Goal: Obtain resource: Download file/media

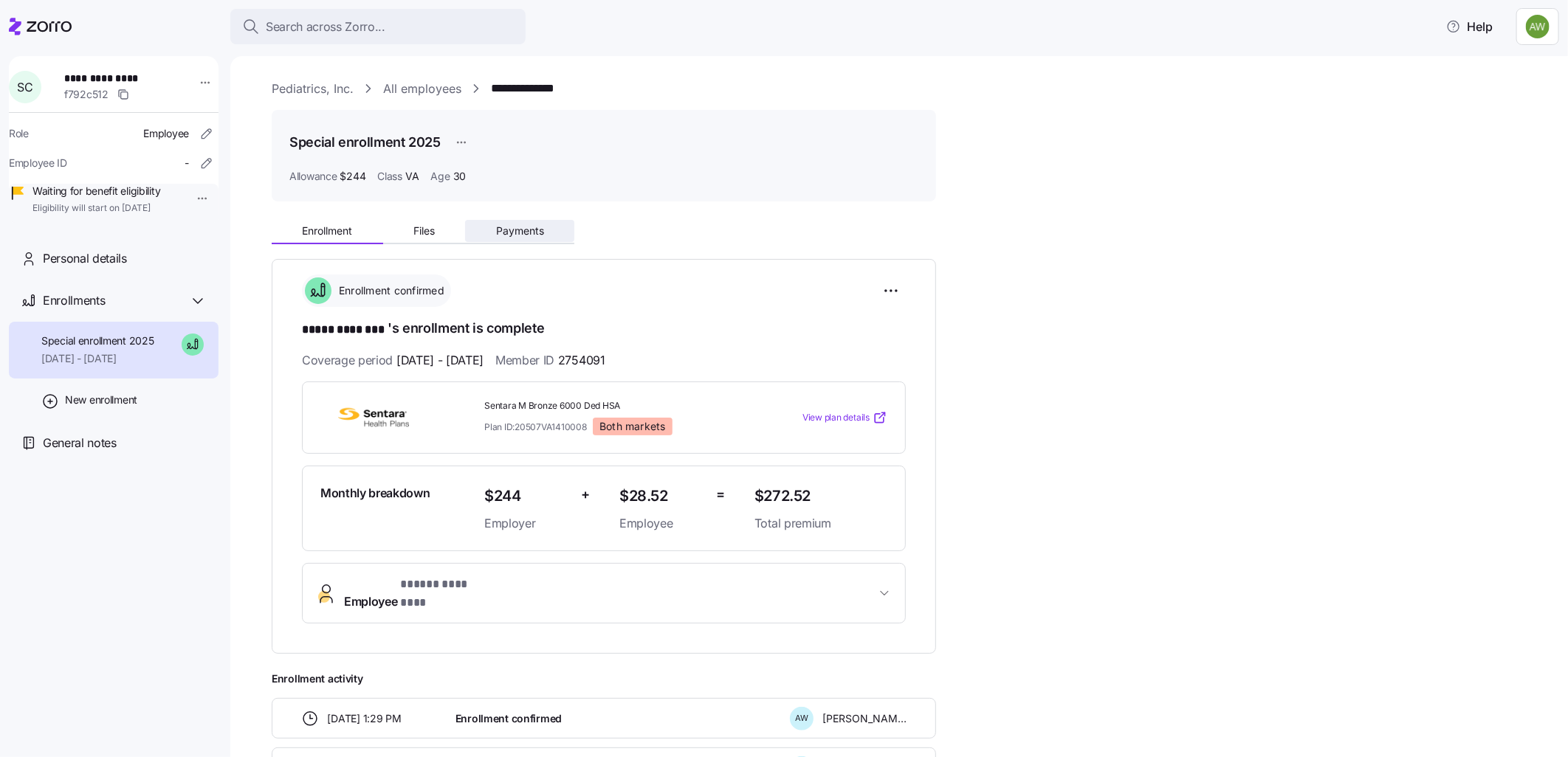
click at [506, 230] on span "Payments" at bounding box center [520, 231] width 48 height 11
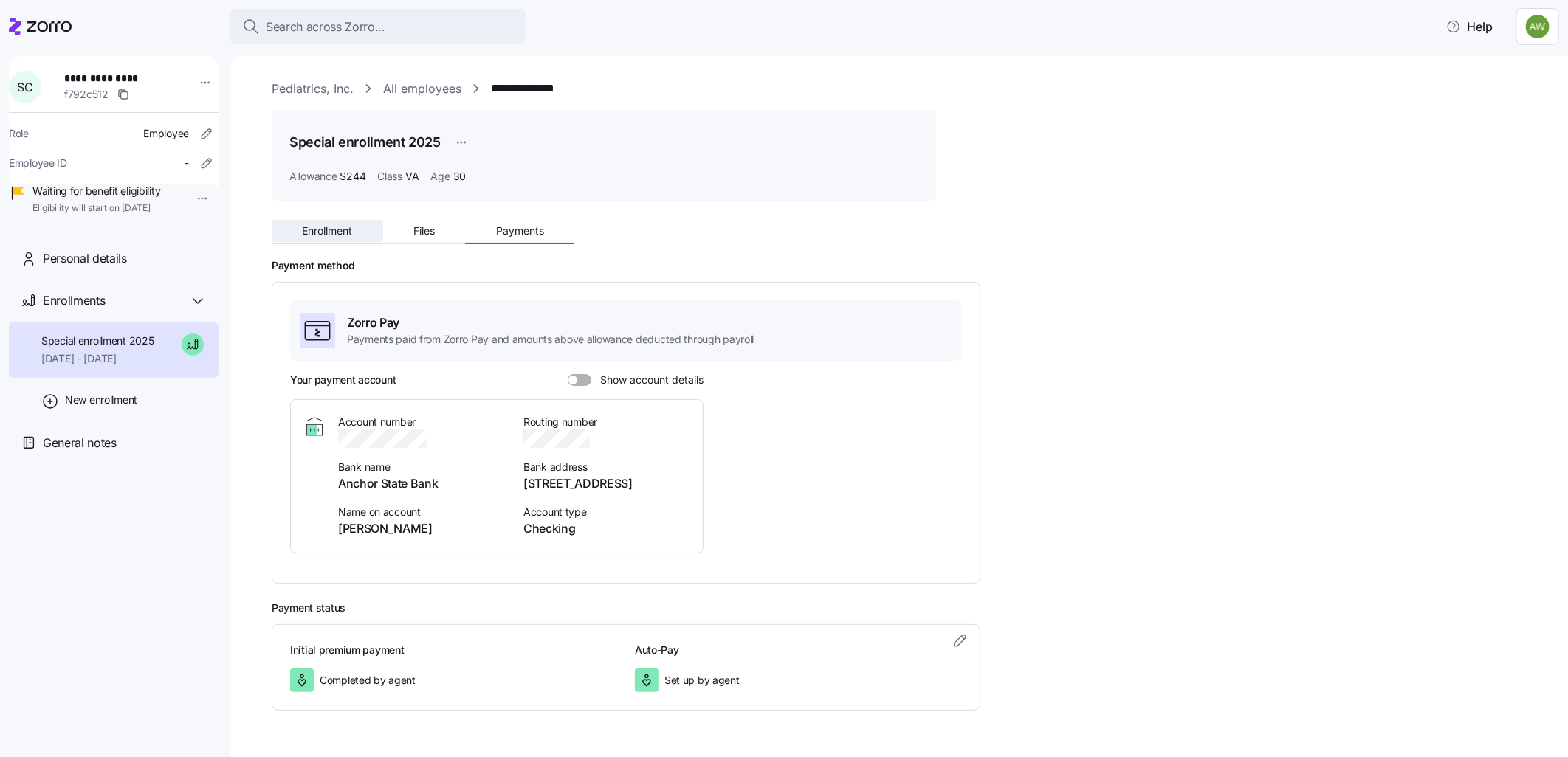
click at [341, 227] on span "Enrollment" at bounding box center [327, 231] width 51 height 11
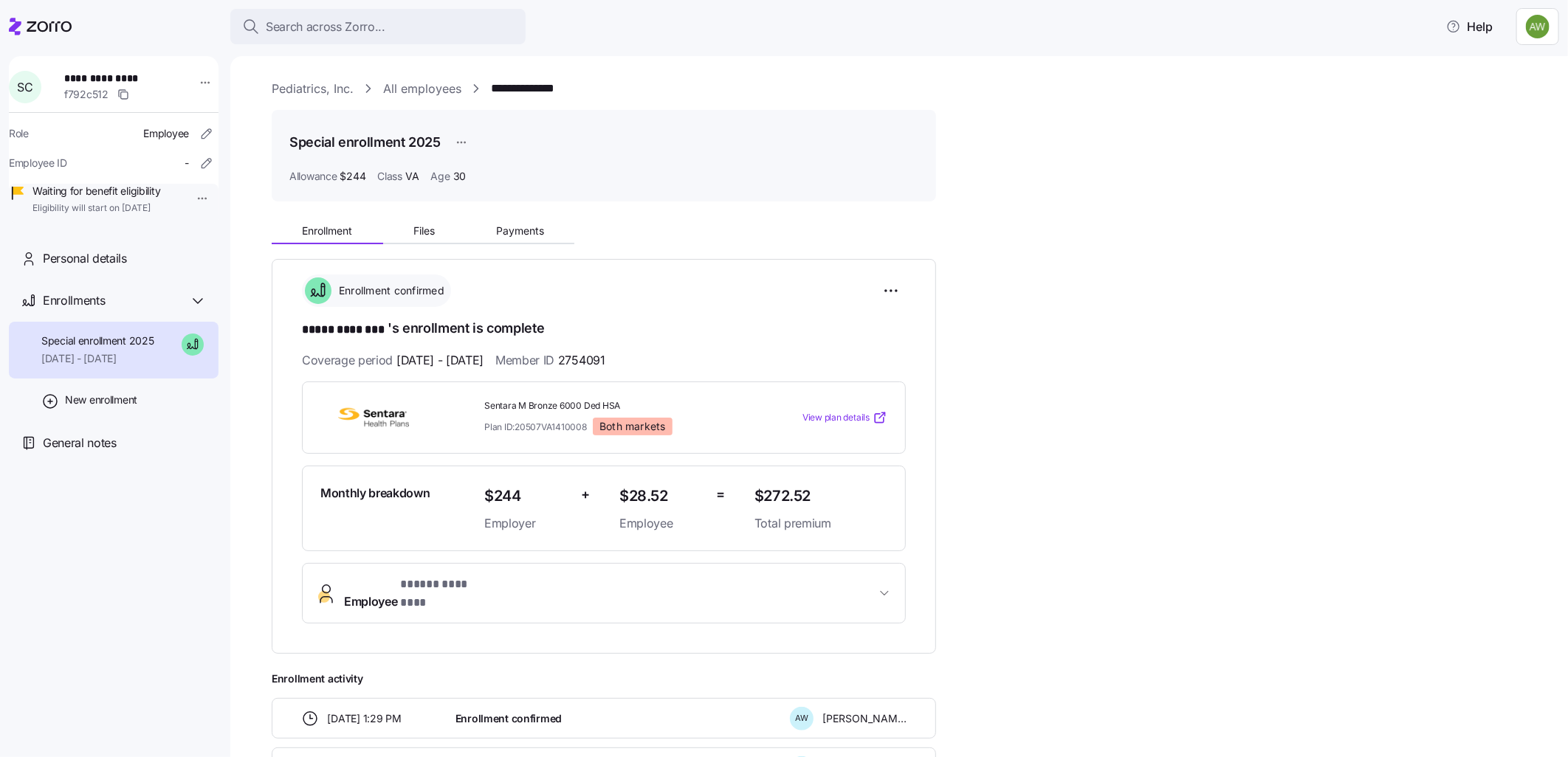
click at [536, 580] on span "Employee * ***** ******** *" at bounding box center [609, 593] width 532 height 35
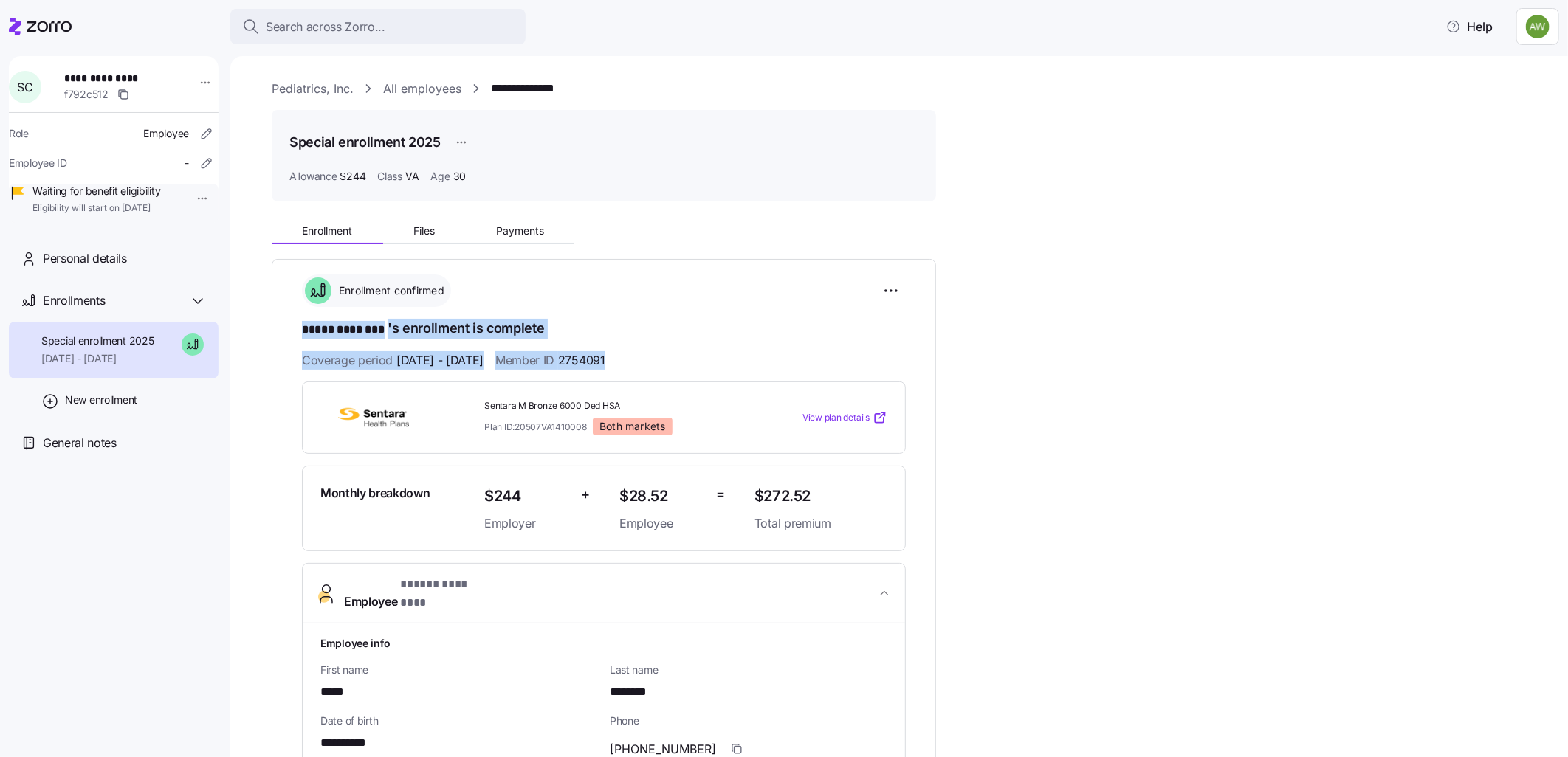
drag, startPoint x: 298, startPoint y: 320, endPoint x: 655, endPoint y: 360, distance: 359.2
copy div "***** ******** 's enrollment is complete Coverage period [DATE] - [DATE] Member…"
click at [318, 86] on link "Pediatrics, Inc." at bounding box center [312, 89] width 82 height 18
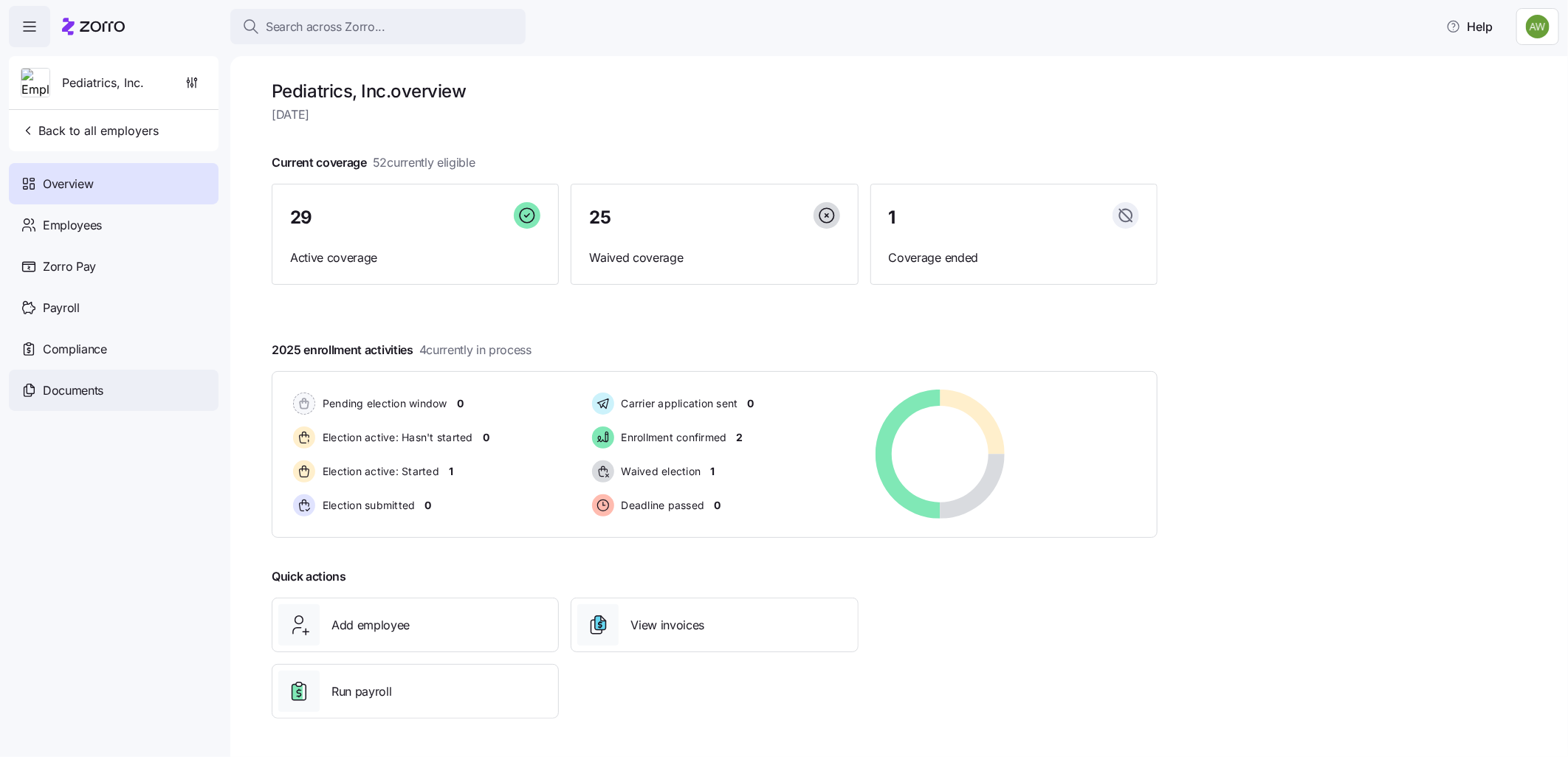
click at [67, 386] on span "Documents" at bounding box center [73, 391] width 60 height 18
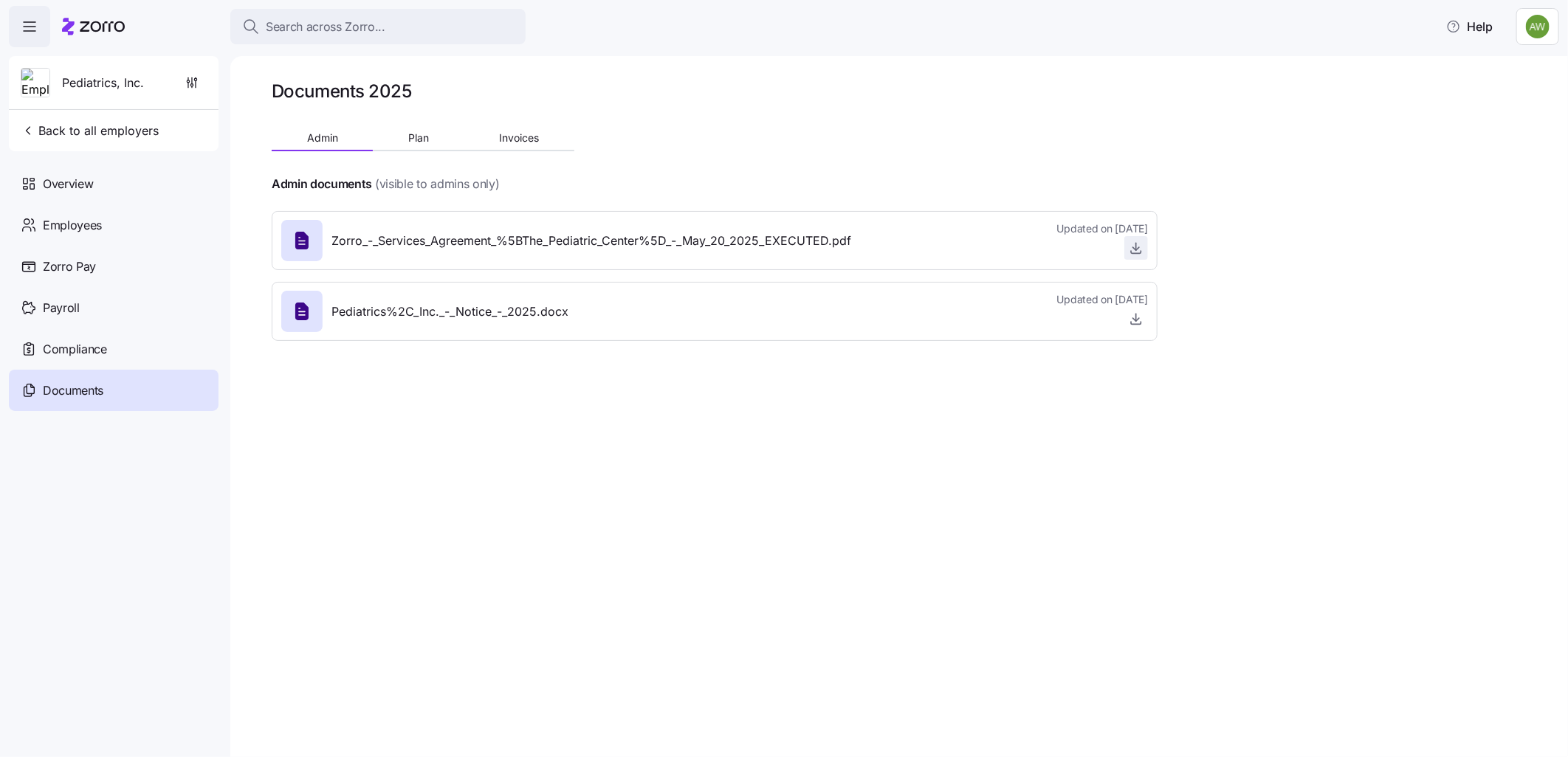
click at [1136, 247] on icon "button" at bounding box center [1136, 247] width 0 height 8
click at [426, 129] on button "Plan" at bounding box center [418, 137] width 91 height 22
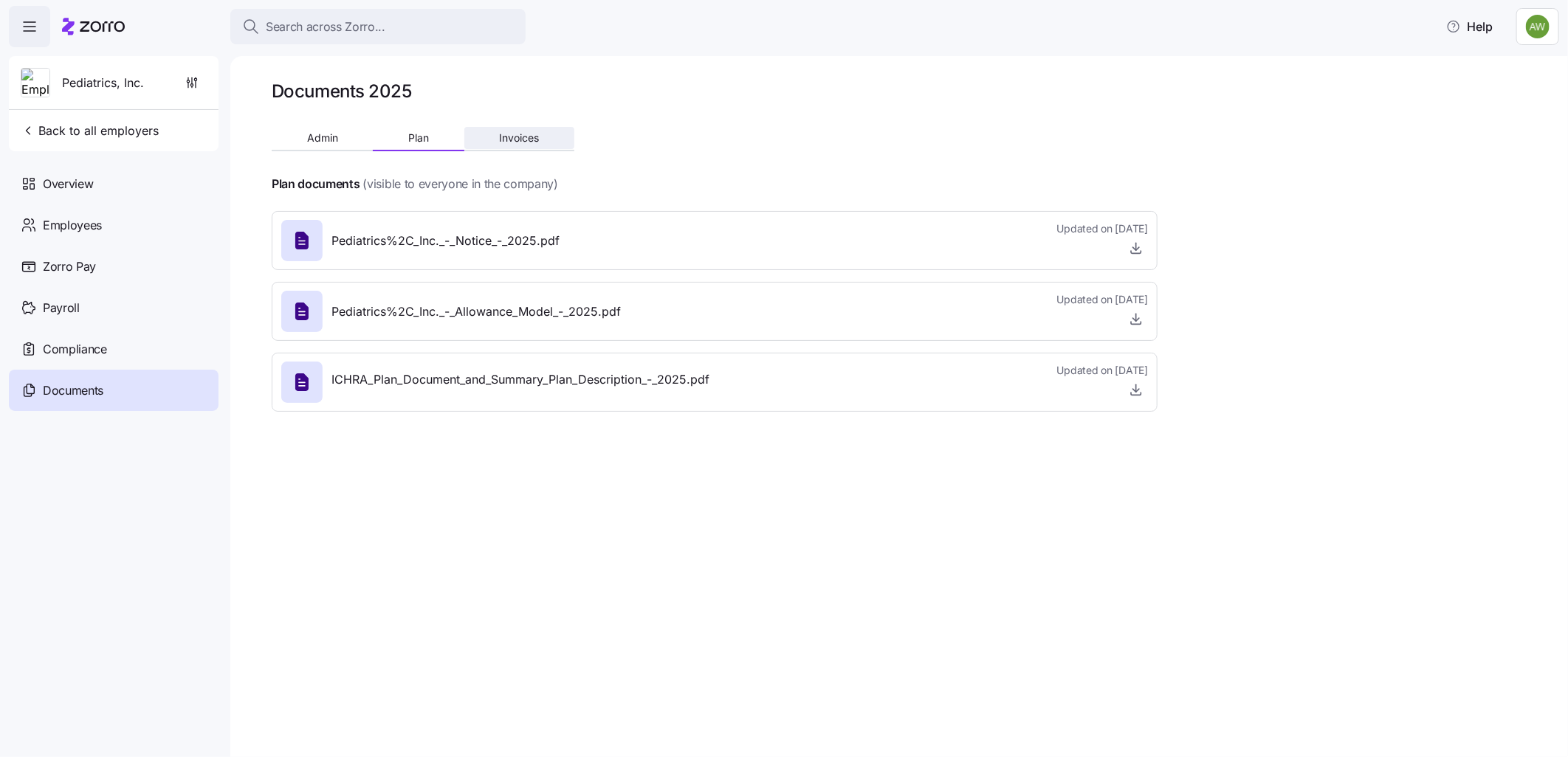
click at [514, 127] on button "Invoices" at bounding box center [520, 137] width 110 height 22
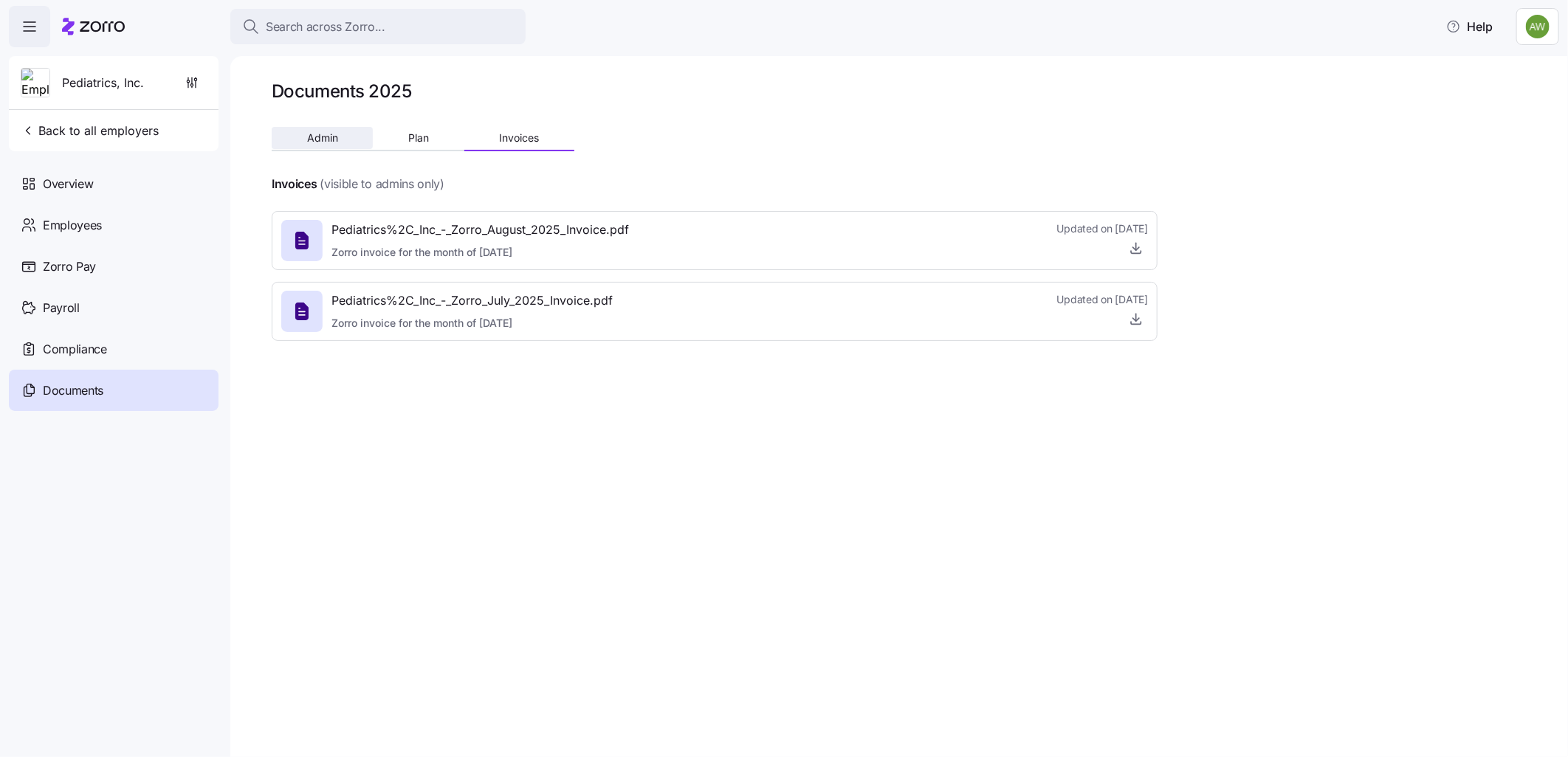
click at [348, 134] on button "Admin" at bounding box center [322, 137] width 101 height 22
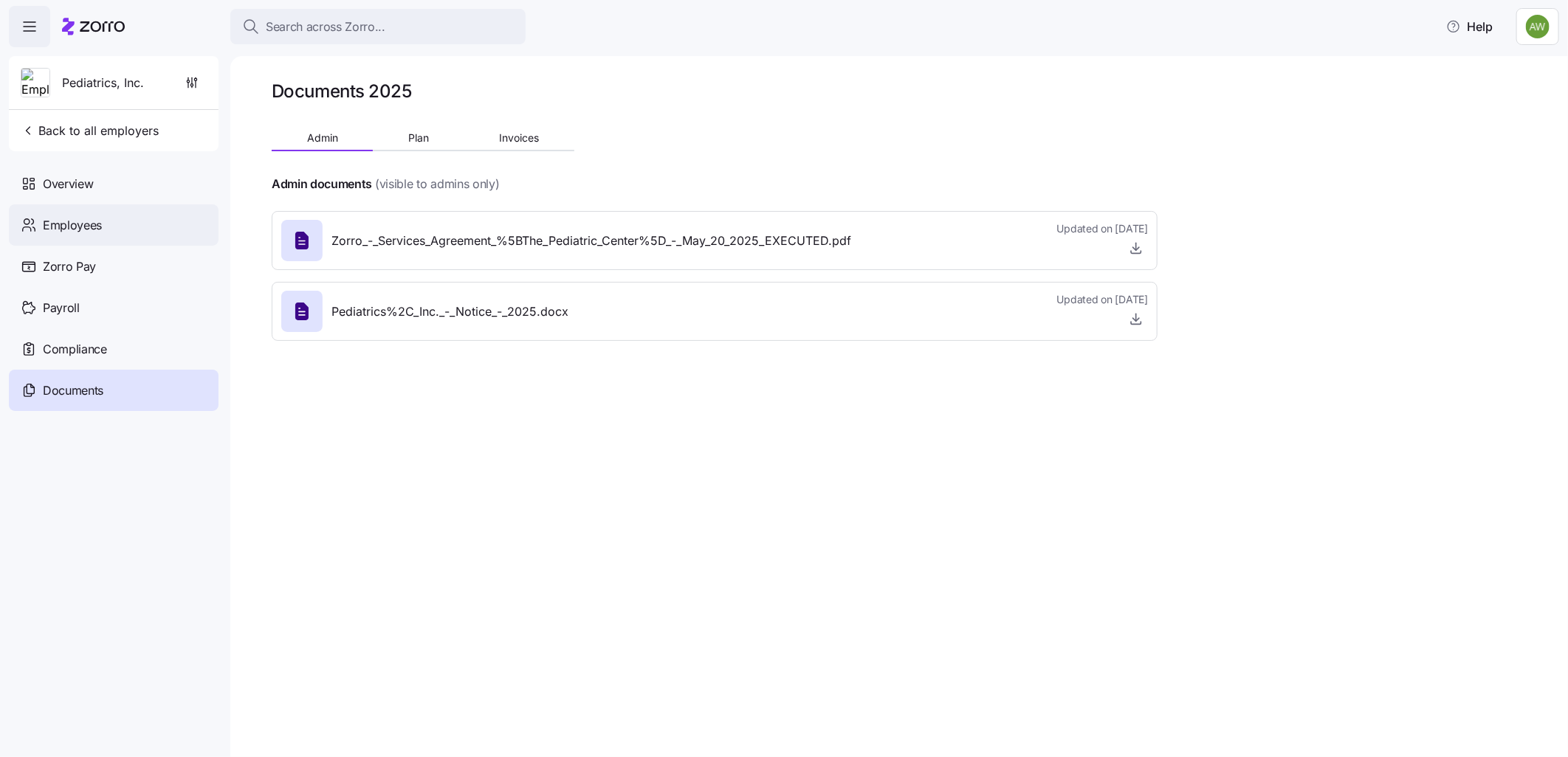
click at [61, 222] on span "Employees" at bounding box center [72, 225] width 59 height 18
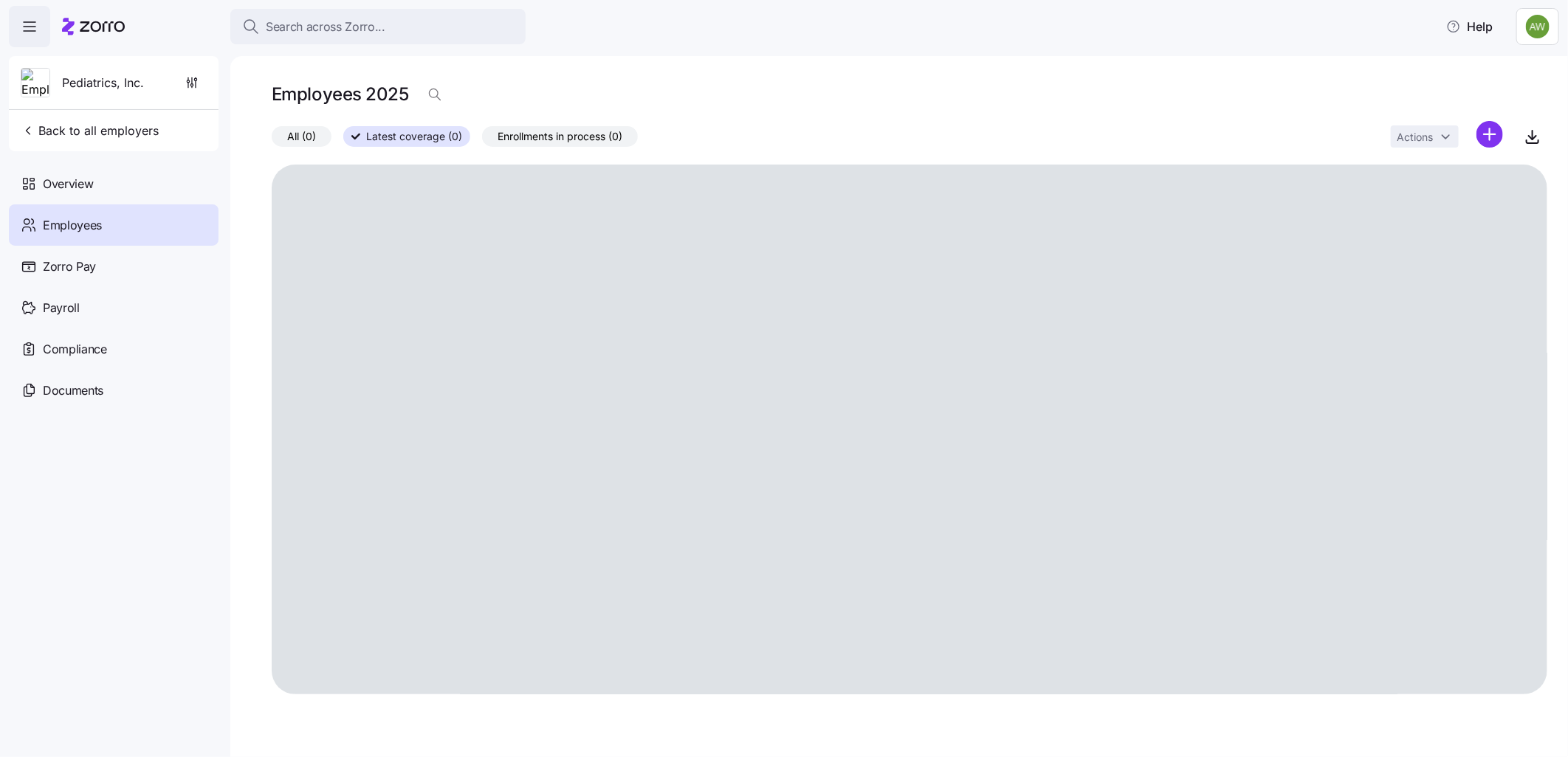
click at [63, 223] on span "Employees" at bounding box center [72, 225] width 59 height 18
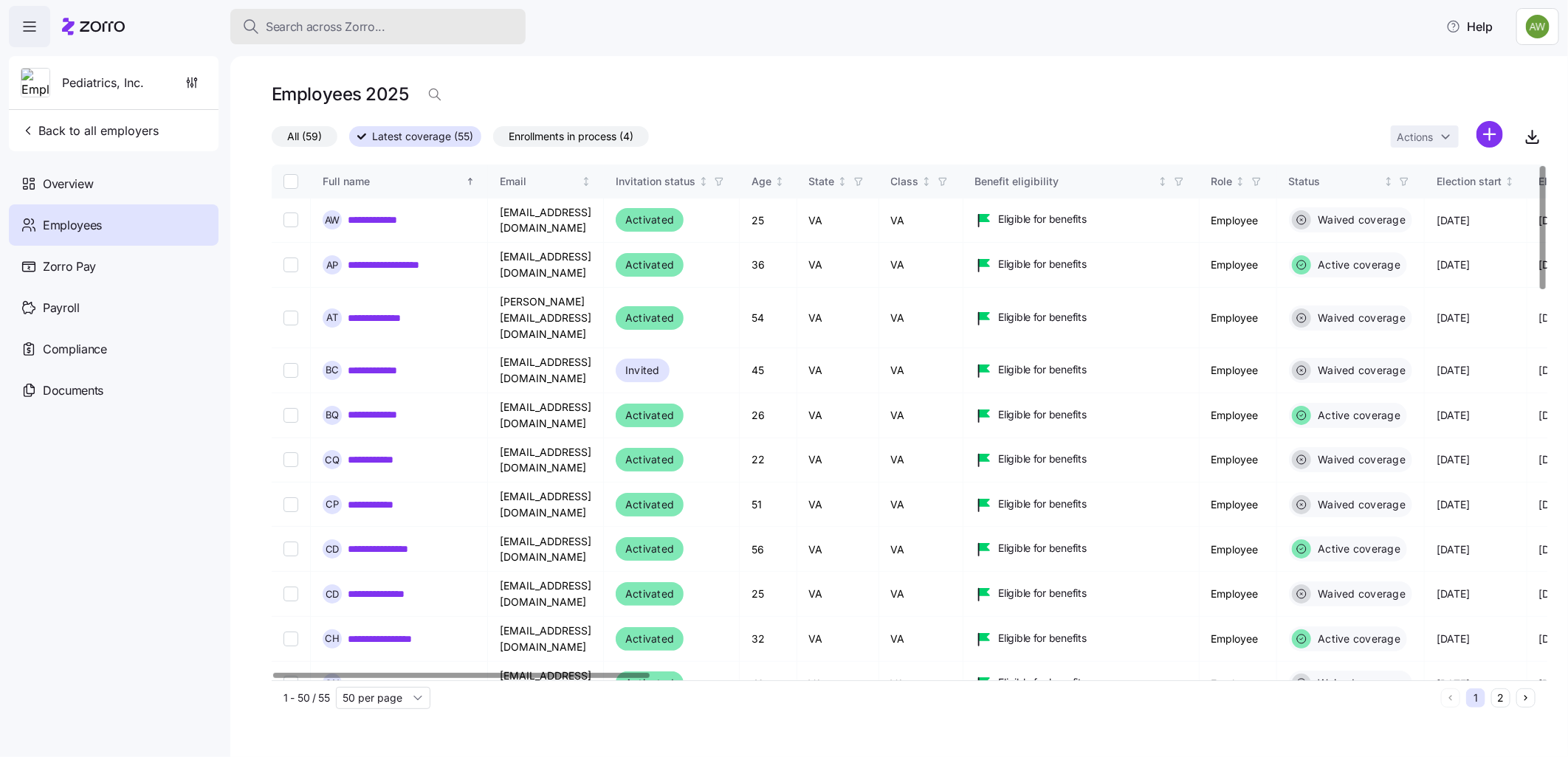
click at [294, 22] on span "Search across Zorro..." at bounding box center [325, 26] width 120 height 18
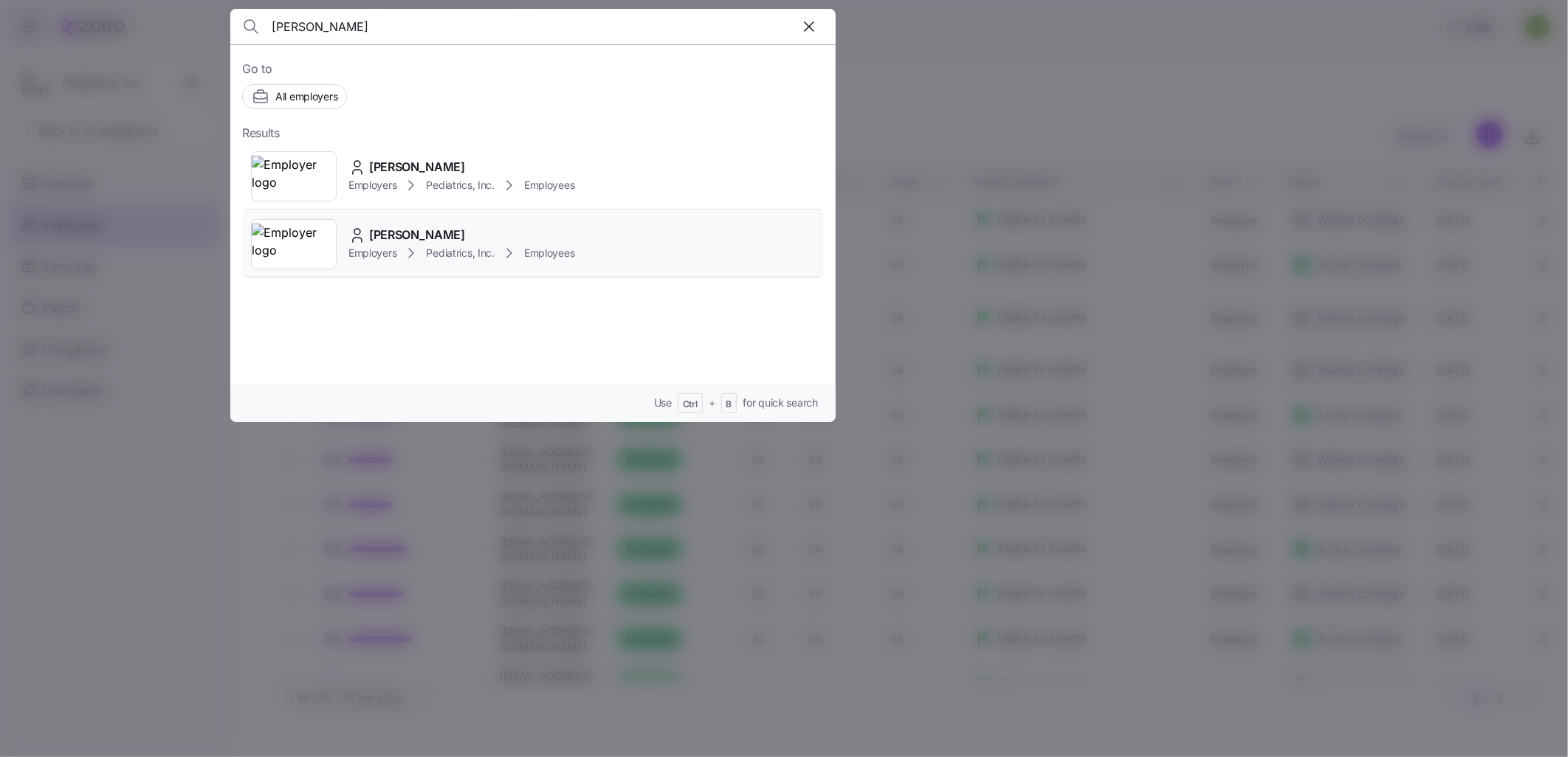
type input "[PERSON_NAME]"
click at [374, 246] on span "Employers" at bounding box center [373, 253] width 48 height 15
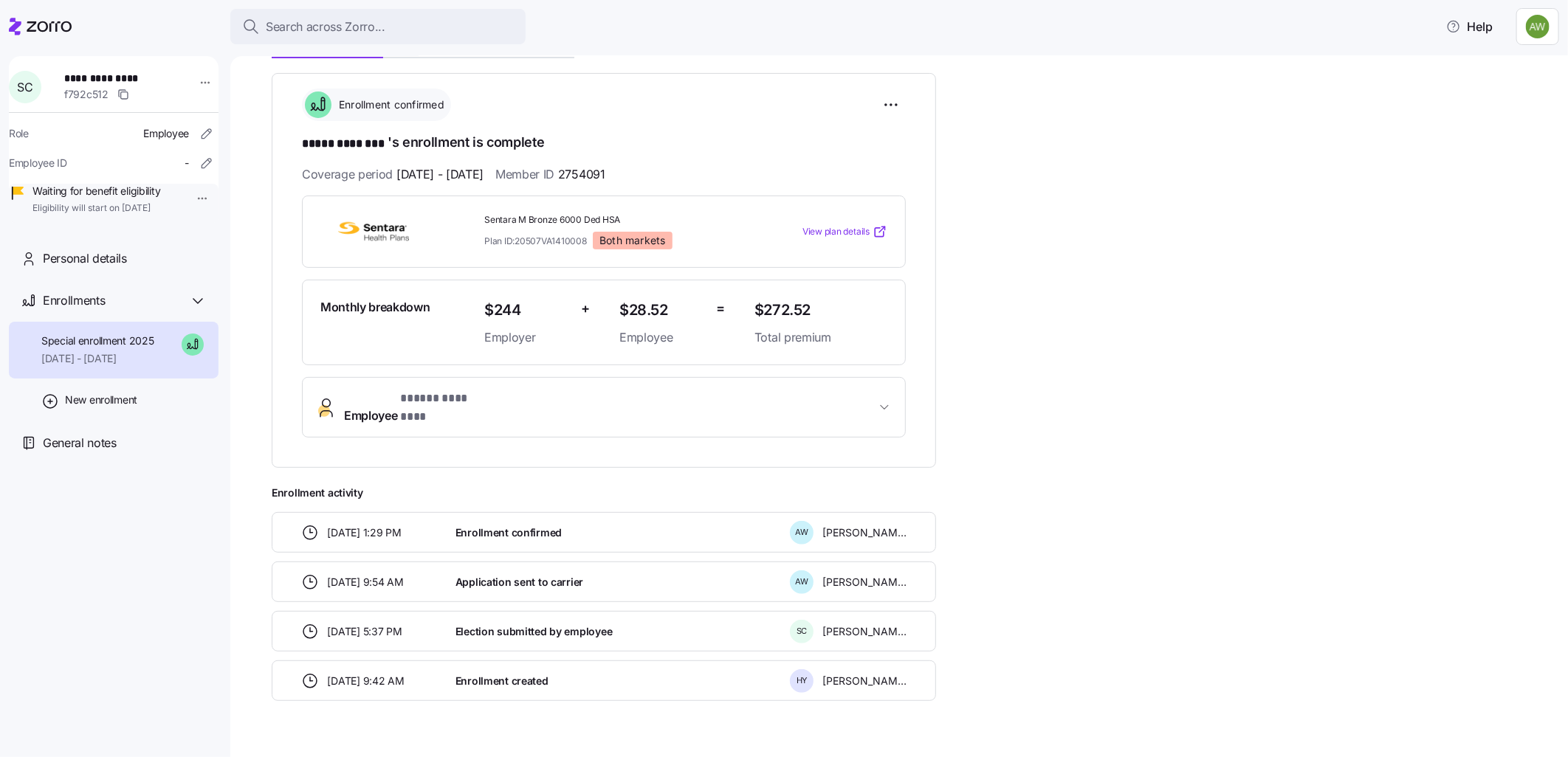
scroll to position [204, 0]
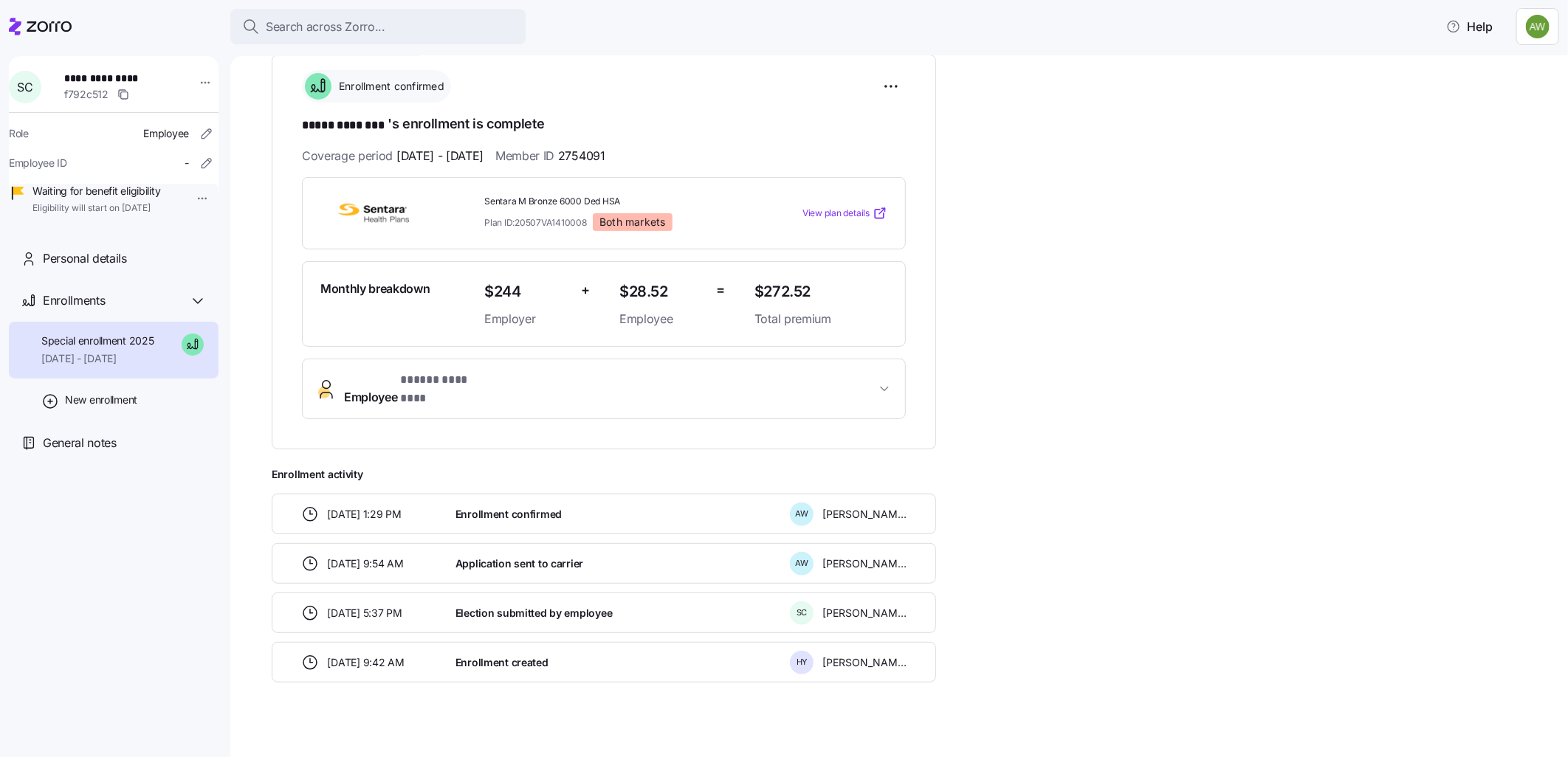
click at [535, 388] on span "Employee * ***** ******** *" at bounding box center [609, 388] width 532 height 35
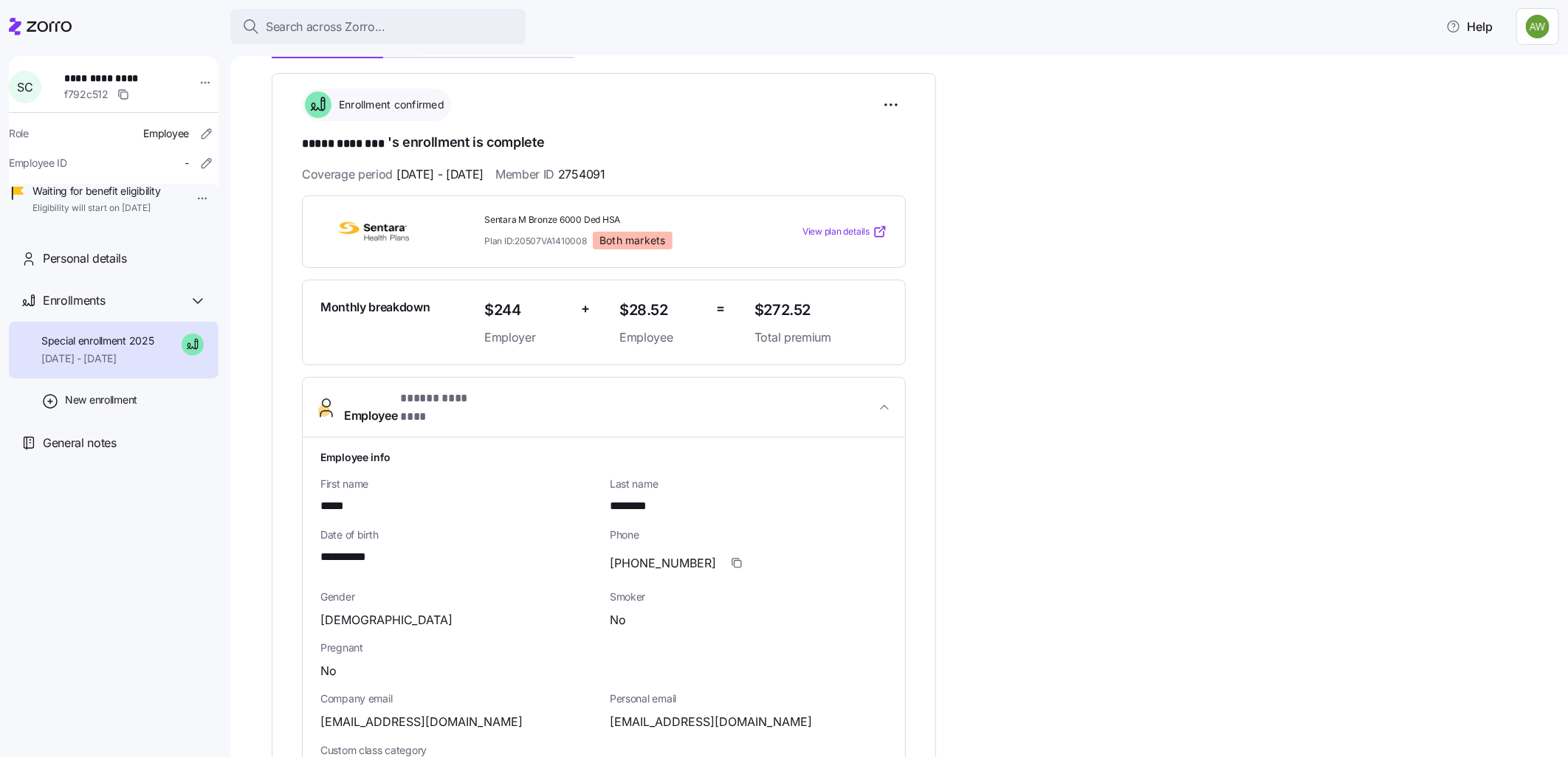
scroll to position [41, 0]
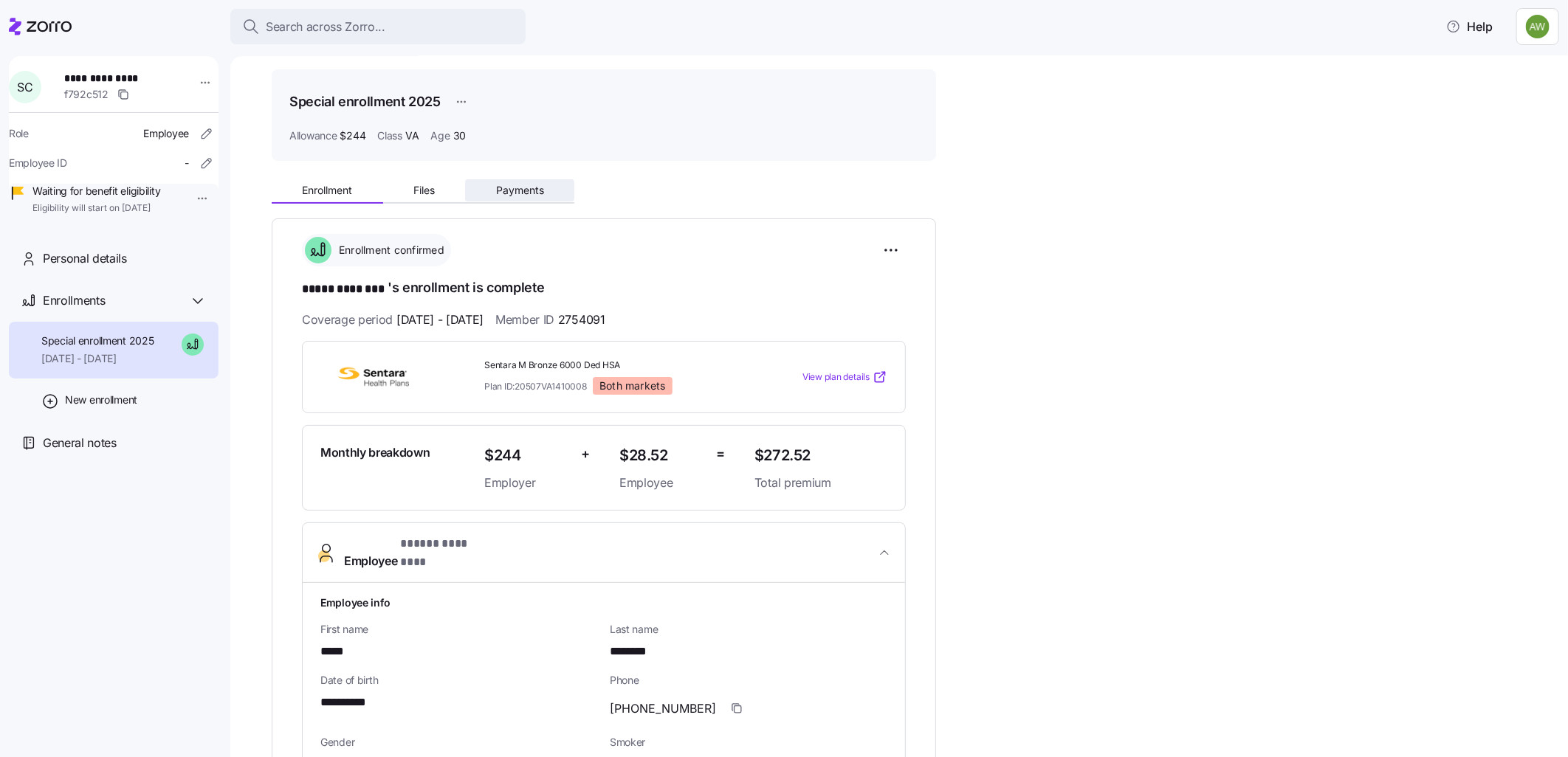
click at [501, 188] on span "Payments" at bounding box center [520, 191] width 48 height 11
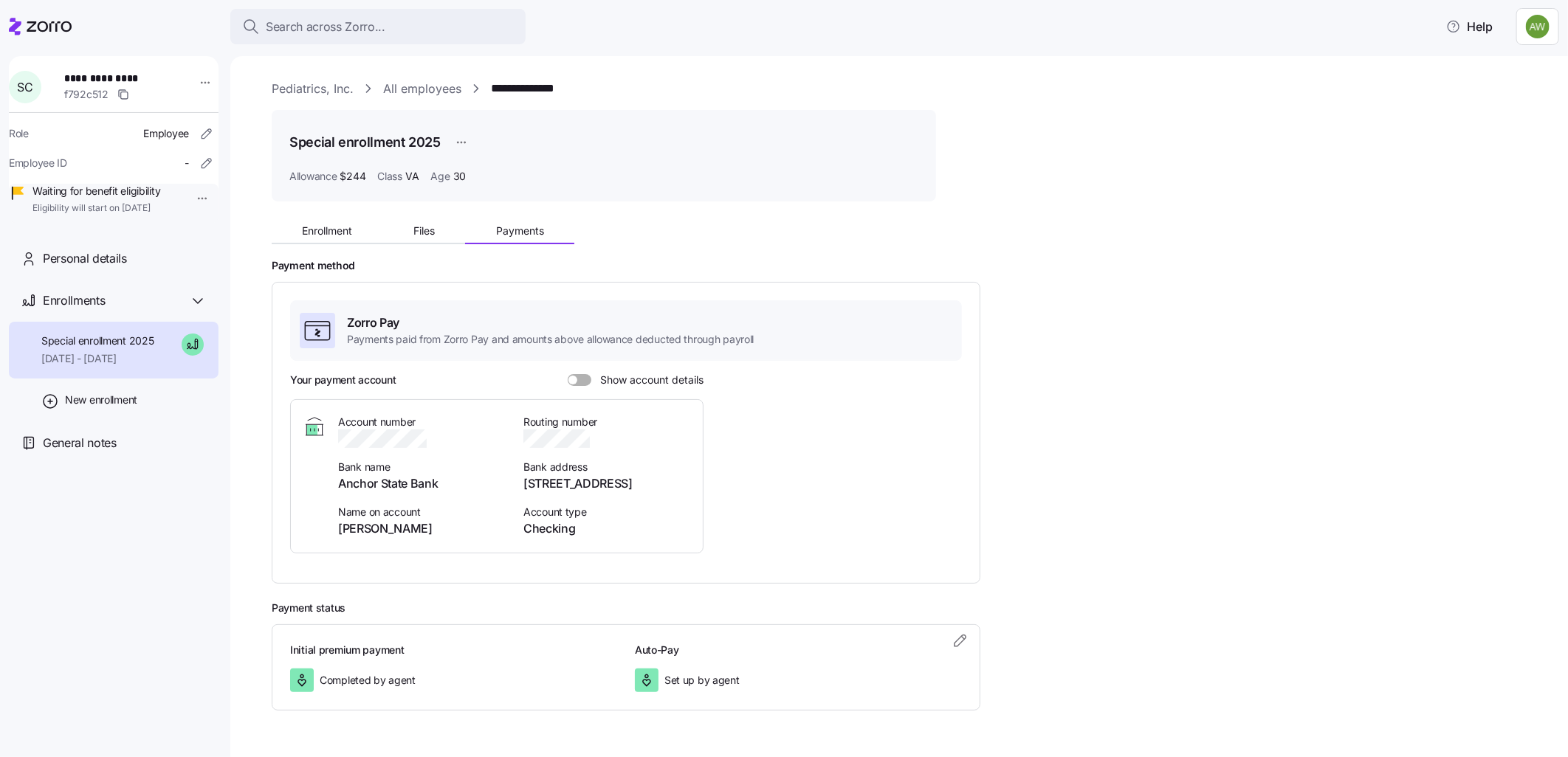
drag, startPoint x: 591, startPoint y: 376, endPoint x: 580, endPoint y: 378, distance: 11.2
click at [589, 376] on label "Show account details" at bounding box center [636, 380] width 136 height 12
click at [568, 374] on input "Show account details" at bounding box center [568, 374] width 0 height 0
click at [450, 439] on icon "button" at bounding box center [446, 439] width 15 height 15
click at [412, 232] on button "Files" at bounding box center [425, 231] width 83 height 22
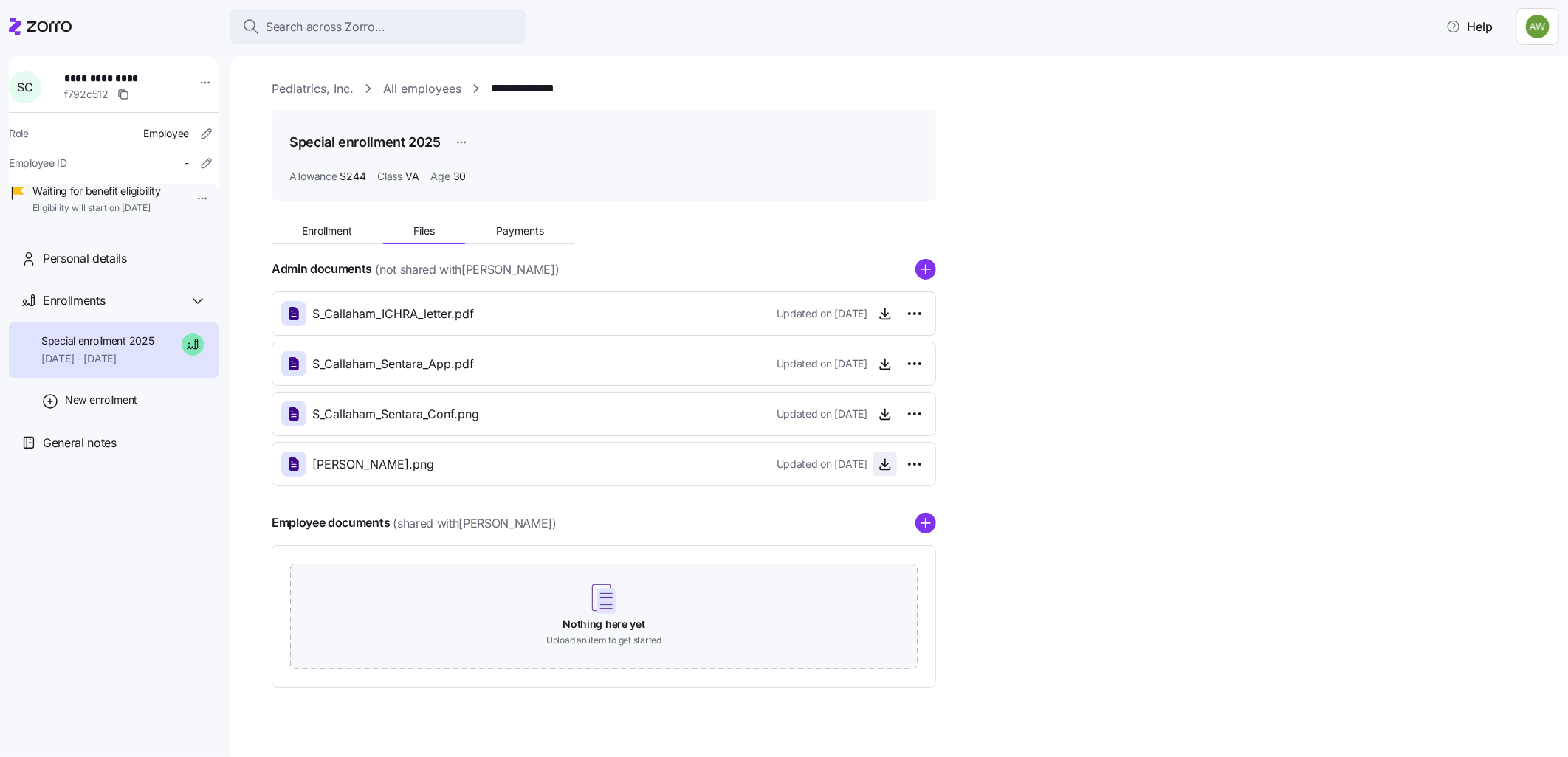
click at [883, 467] on icon "button" at bounding box center [885, 464] width 15 height 15
click at [916, 461] on html "**********" at bounding box center [784, 374] width 1568 height 748
click at [882, 468] on html "**********" at bounding box center [784, 374] width 1568 height 748
click at [882, 461] on icon "button" at bounding box center [885, 464] width 15 height 15
click at [363, 17] on span "Search across Zorro..." at bounding box center [325, 26] width 120 height 18
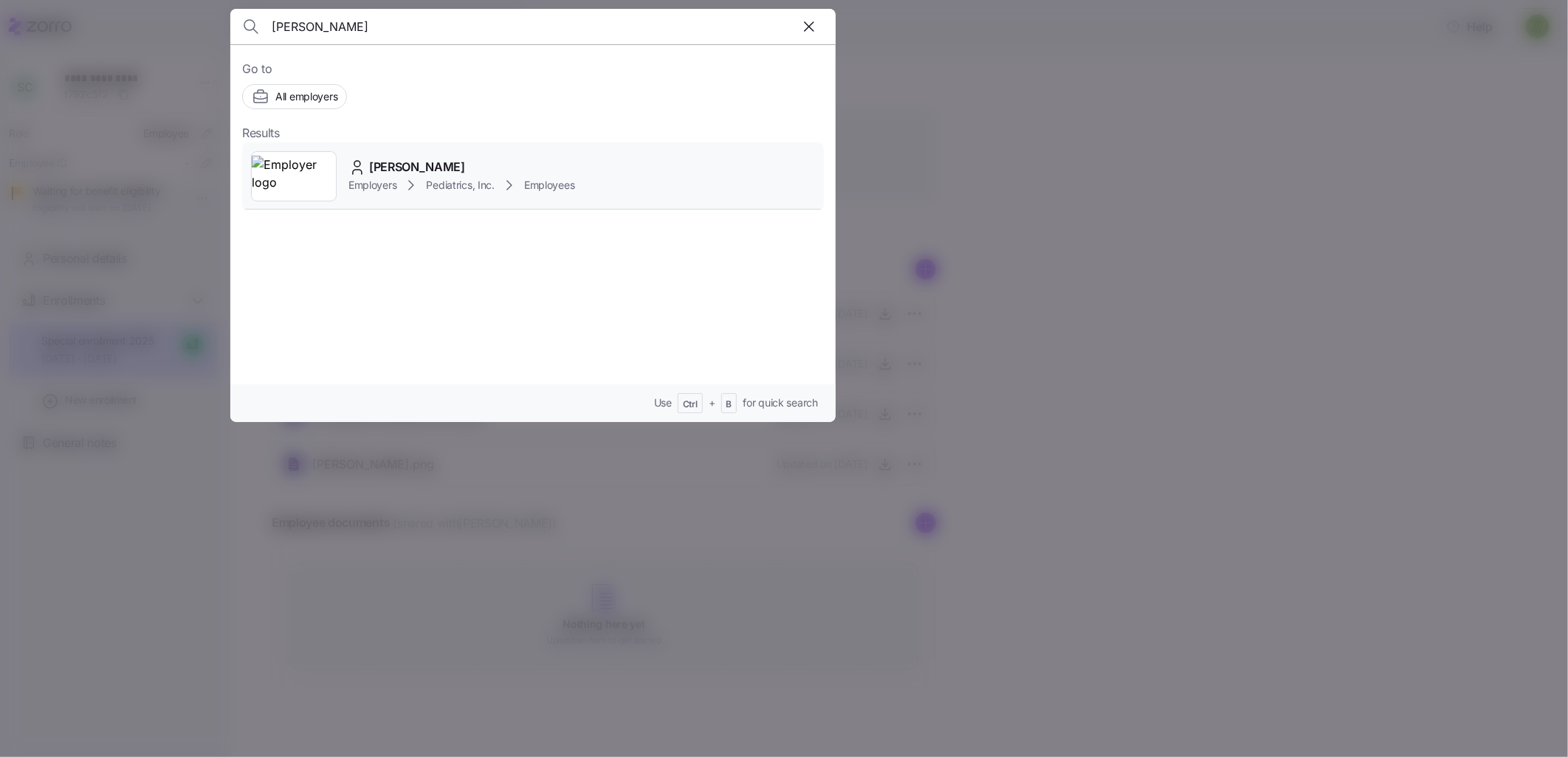
type input "[PERSON_NAME]"
click at [362, 186] on span "Employers" at bounding box center [373, 185] width 48 height 15
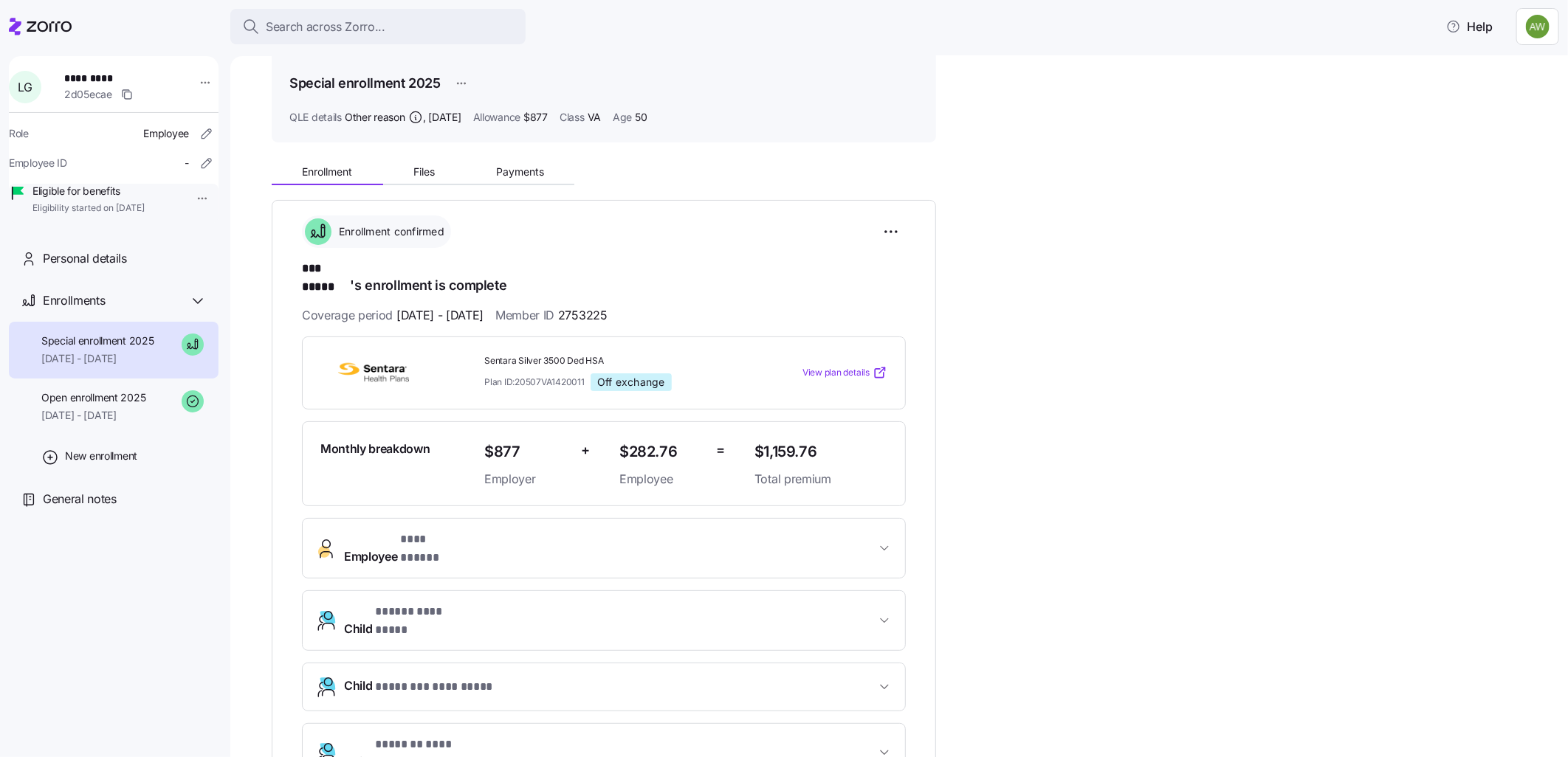
scroll to position [141, 0]
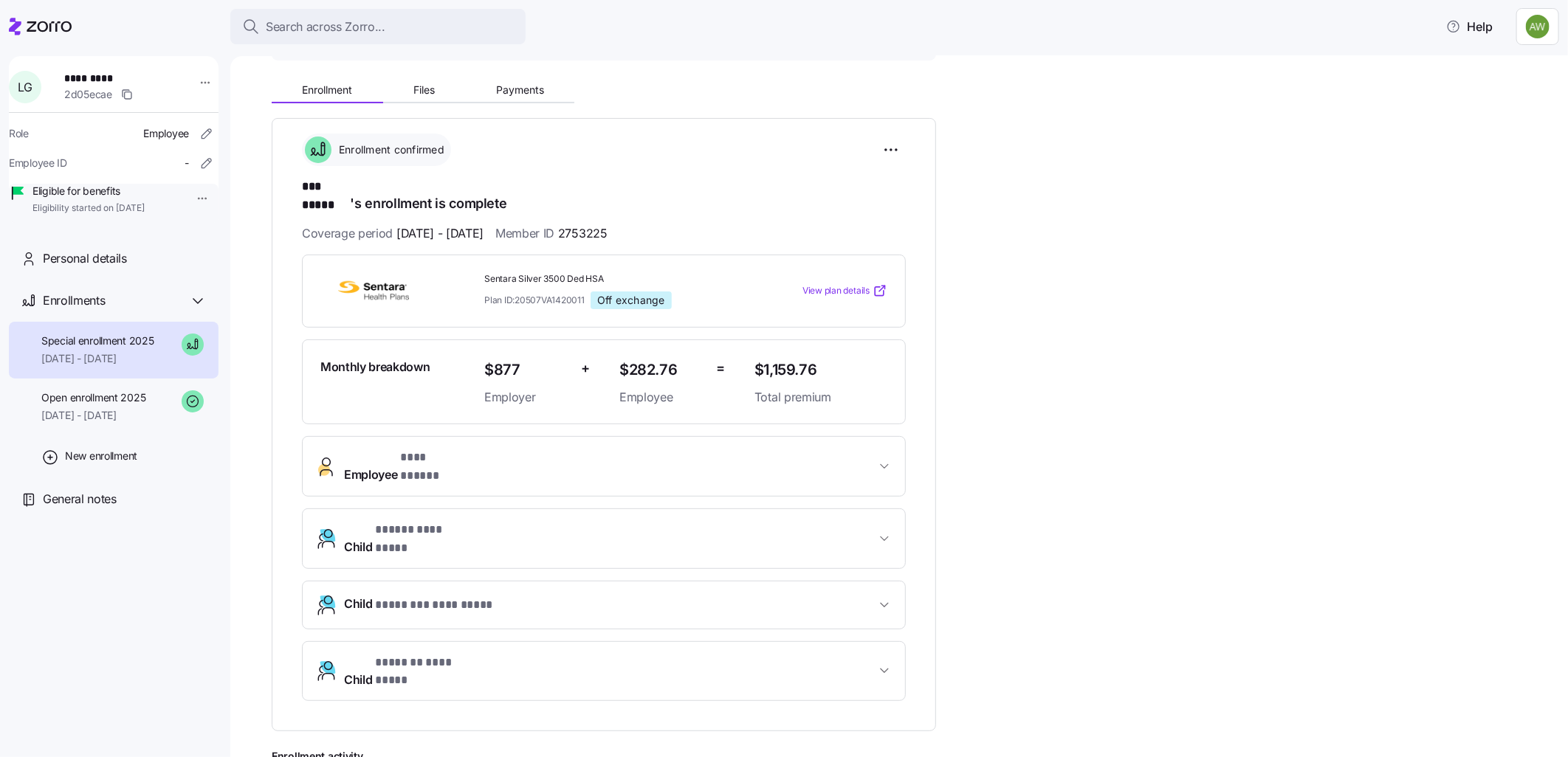
click at [569, 451] on span "Employee * *** ***** *" at bounding box center [609, 466] width 532 height 35
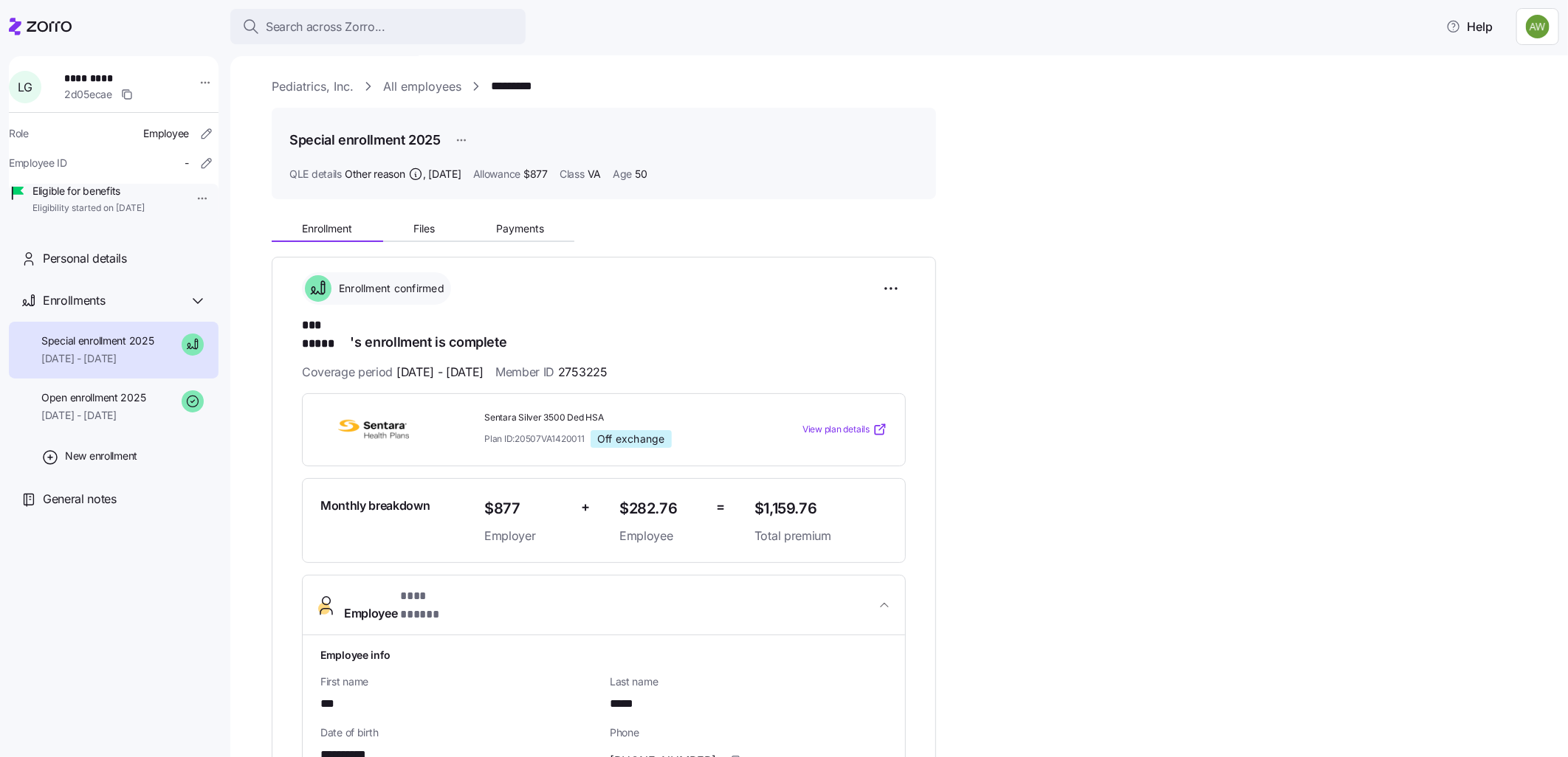
scroll to position [0, 0]
click at [522, 225] on span "Payments" at bounding box center [520, 231] width 48 height 11
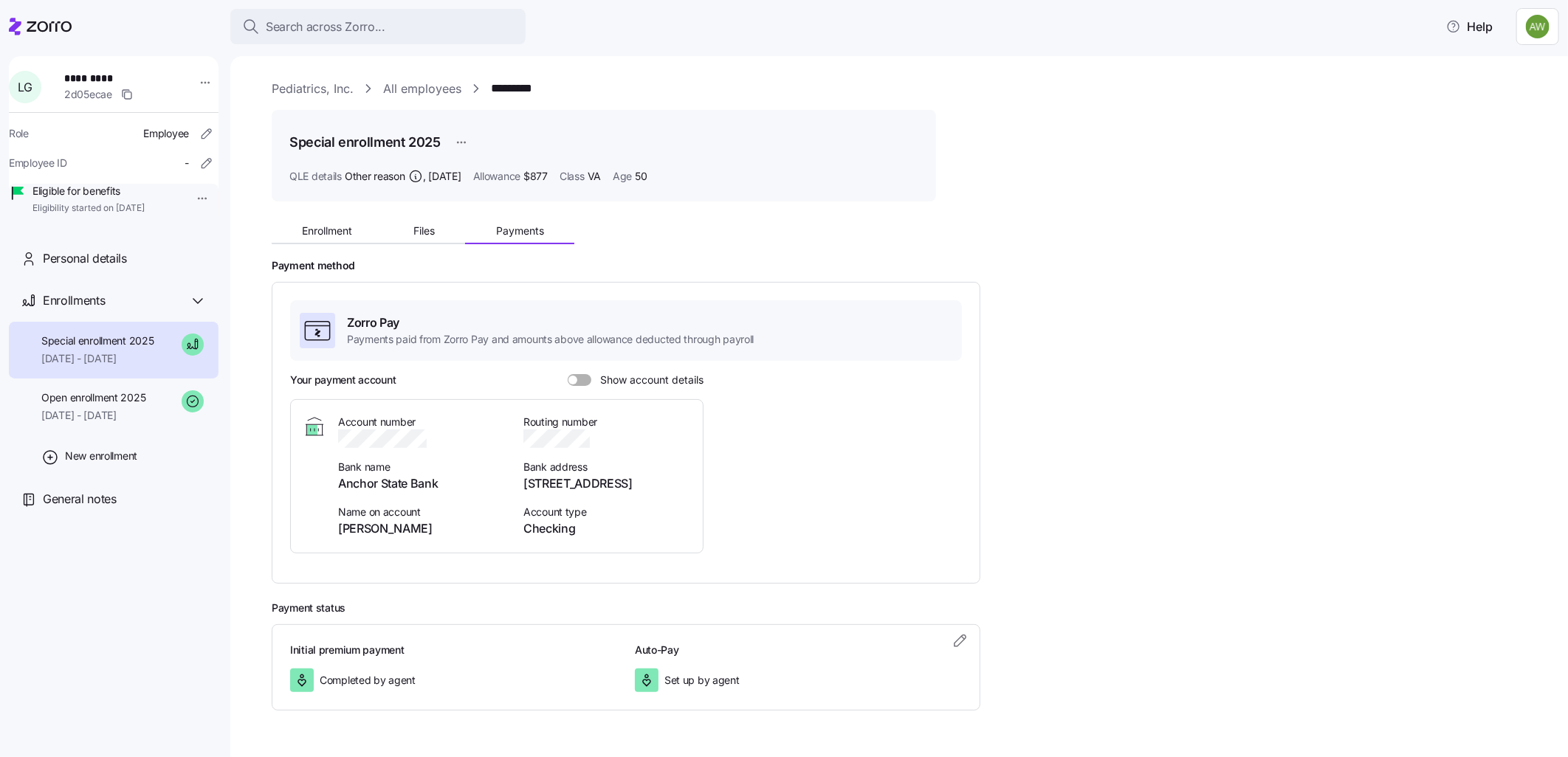
click at [581, 377] on span at bounding box center [585, 380] width 15 height 12
click at [568, 374] on input "Show account details" at bounding box center [568, 374] width 0 height 0
click at [426, 225] on span "Files" at bounding box center [424, 231] width 21 height 11
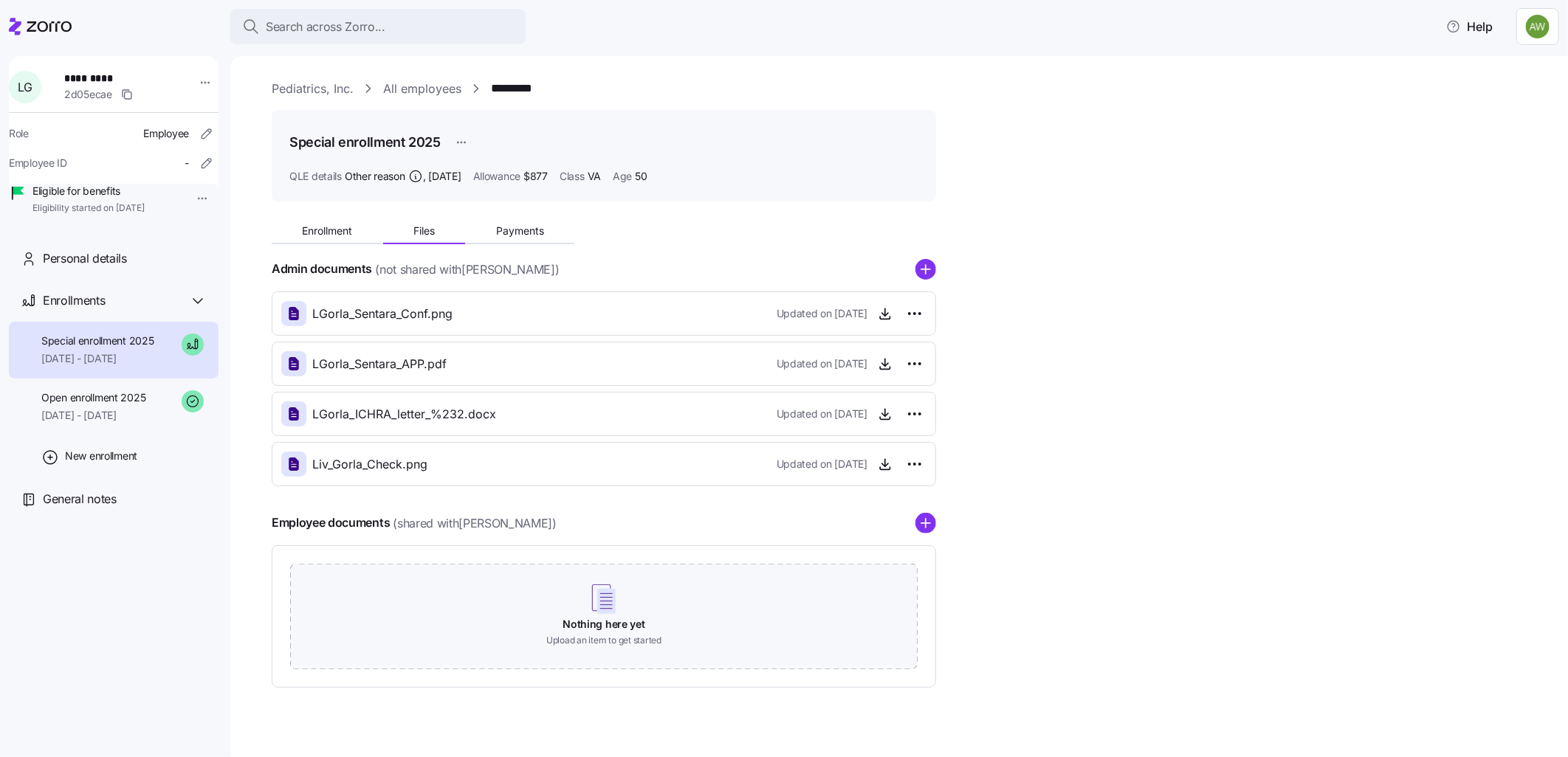
click at [414, 463] on span "Liv_Gorla_Check.png" at bounding box center [370, 464] width 115 height 18
click at [874, 466] on span "button" at bounding box center [885, 464] width 22 height 22
click at [885, 467] on icon "button" at bounding box center [885, 463] width 0 height 8
